Goal: Register for event/course

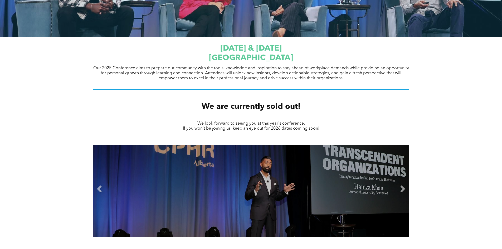
scroll to position [106, 0]
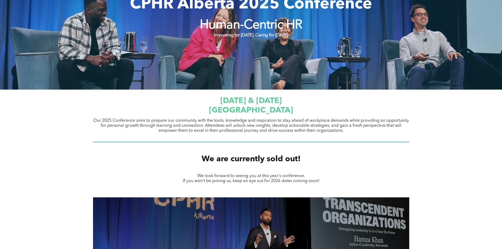
click at [277, 105] on span "[DATE] & [DATE]" at bounding box center [250, 101] width 61 height 8
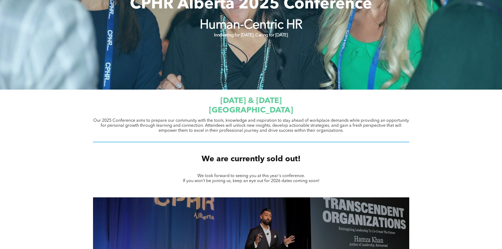
click at [234, 134] on div "Our 2025 Conference aims to prepare our community with the tools, knowledge and…" at bounding box center [251, 126] width 317 height 16
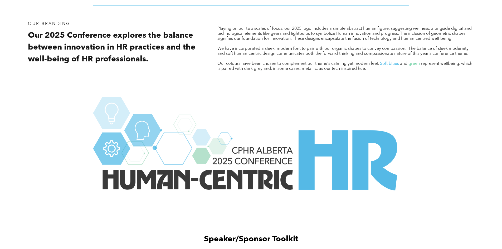
scroll to position [607, 0]
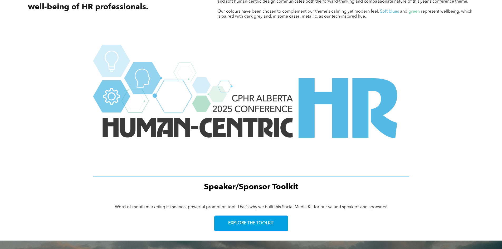
click at [233, 121] on img at bounding box center [251, 109] width 317 height 129
click at [290, 121] on img at bounding box center [251, 109] width 317 height 129
click at [383, 104] on img at bounding box center [251, 109] width 317 height 129
click at [198, 106] on img at bounding box center [251, 109] width 317 height 129
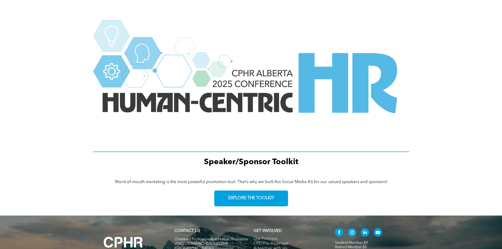
scroll to position [659, 0]
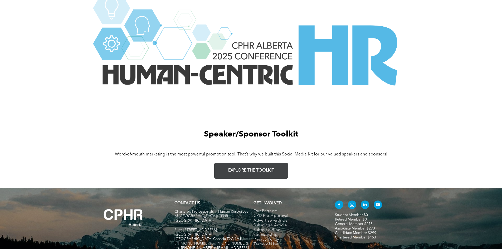
click at [255, 170] on span "EXPLORE THE TOOLKIT" at bounding box center [251, 170] width 46 height 5
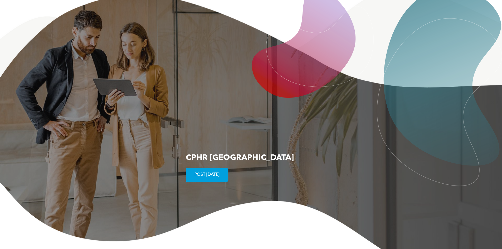
scroll to position [801, 0]
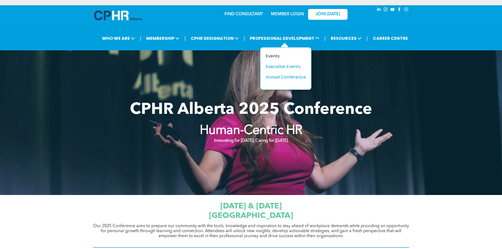
click at [277, 57] on div "Events" at bounding box center [284, 56] width 36 height 7
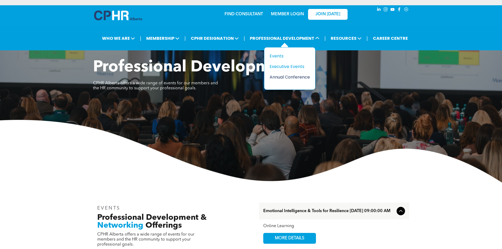
click at [295, 78] on div "Annual Conference" at bounding box center [288, 77] width 36 height 7
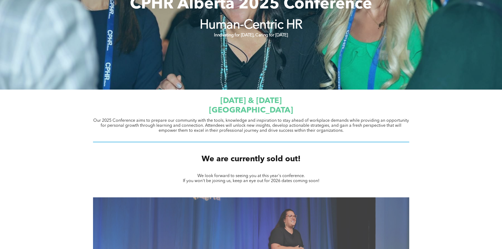
scroll to position [237, 0]
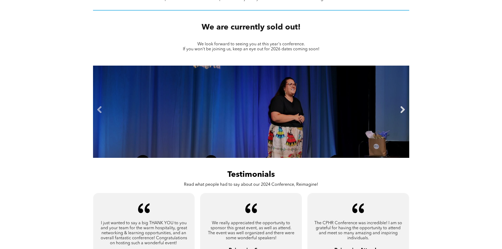
click at [403, 110] on link "Next" at bounding box center [403, 110] width 8 height 8
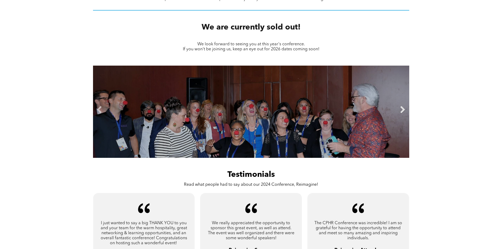
click at [403, 110] on link "Next" at bounding box center [403, 110] width 8 height 8
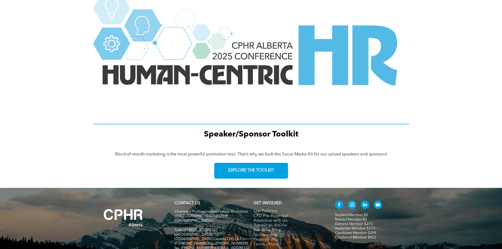
scroll to position [700, 0]
